Goal: Navigation & Orientation: Go to known website

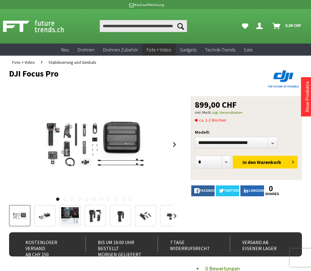
click at [25, 26] on img at bounding box center [40, 26] width 74 height 15
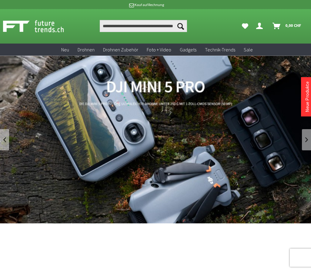
click at [43, 28] on img at bounding box center [40, 26] width 74 height 15
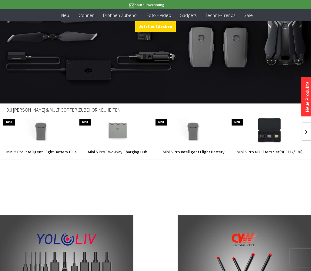
scroll to position [837, 0]
